Goal: Task Accomplishment & Management: Manage account settings

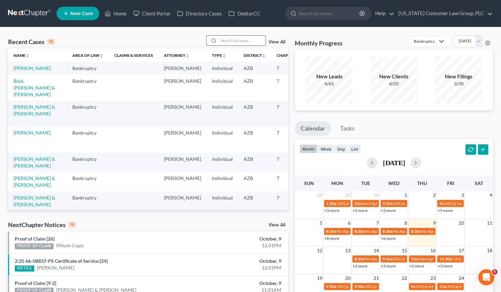
click at [227, 39] on input "search" at bounding box center [241, 41] width 47 height 10
type input "[PERSON_NAME]"
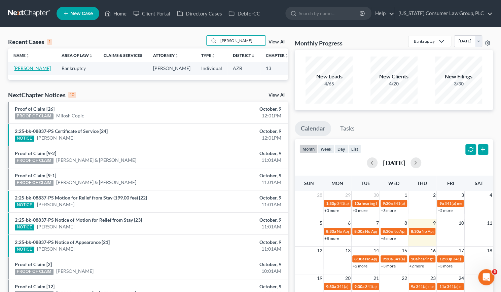
click at [22, 66] on link "[PERSON_NAME]" at bounding box center [31, 68] width 37 height 6
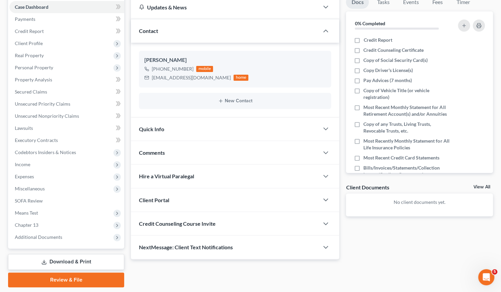
scroll to position [78, 0]
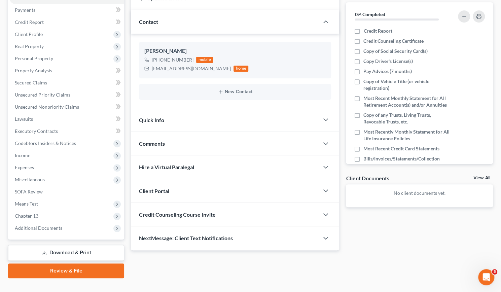
click at [186, 212] on span "Credit Counseling Course Invite" at bounding box center [177, 214] width 77 height 6
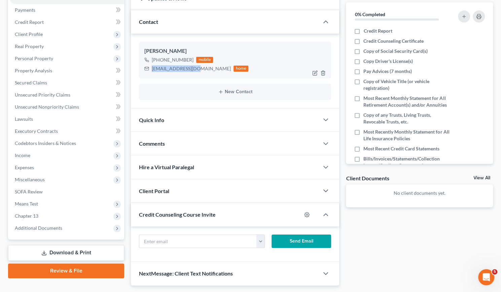
drag, startPoint x: 152, startPoint y: 68, endPoint x: 195, endPoint y: 68, distance: 43.7
click at [195, 68] on div "[EMAIL_ADDRESS][DOMAIN_NAME]" at bounding box center [191, 68] width 79 height 7
copy div "[EMAIL_ADDRESS][DOMAIN_NAME]"
click at [148, 238] on input "text" at bounding box center [197, 241] width 117 height 13
paste input "[EMAIL_ADDRESS][DOMAIN_NAME]"
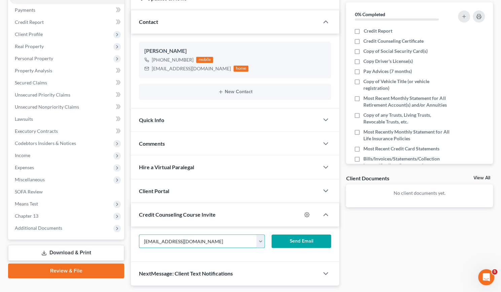
type input "[EMAIL_ADDRESS][DOMAIN_NAME]"
click at [321, 242] on button "Send Email" at bounding box center [301, 240] width 60 height 13
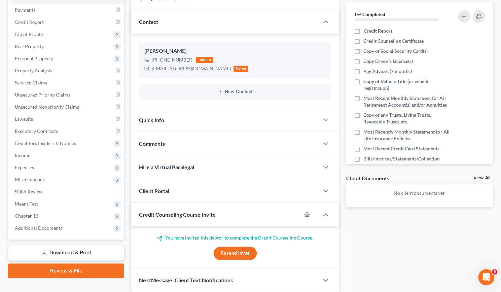
scroll to position [102, 0]
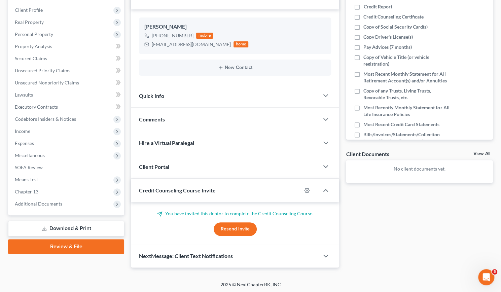
click at [164, 166] on span "Client Portal" at bounding box center [154, 166] width 30 height 6
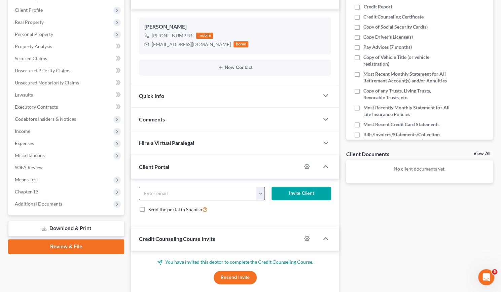
click at [155, 191] on input "email" at bounding box center [197, 193] width 117 height 13
paste input "[EMAIL_ADDRESS][DOMAIN_NAME]"
type input "[EMAIL_ADDRESS][DOMAIN_NAME]"
click at [307, 192] on button "Invite Client" at bounding box center [301, 193] width 60 height 13
